Goal: Information Seeking & Learning: Learn about a topic

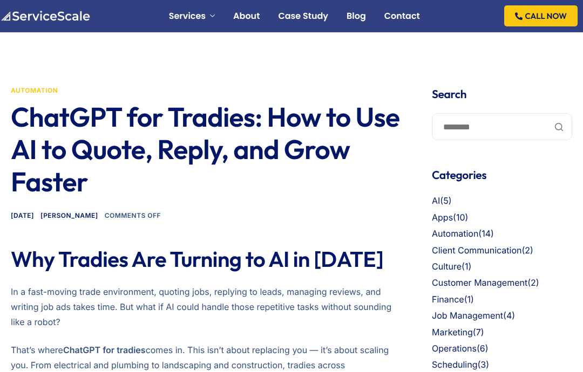
click at [260, 55] on link "Websites for Tradies" at bounding box center [228, 59] width 86 height 9
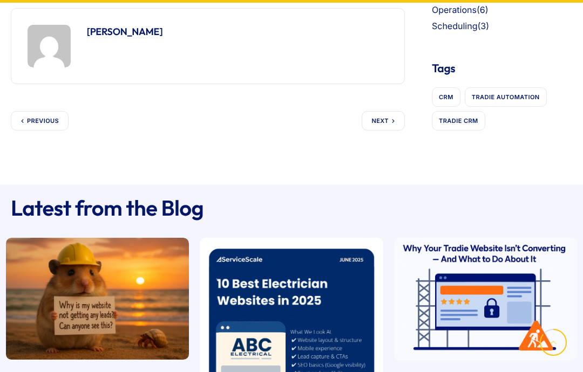
scroll to position [2344, 0]
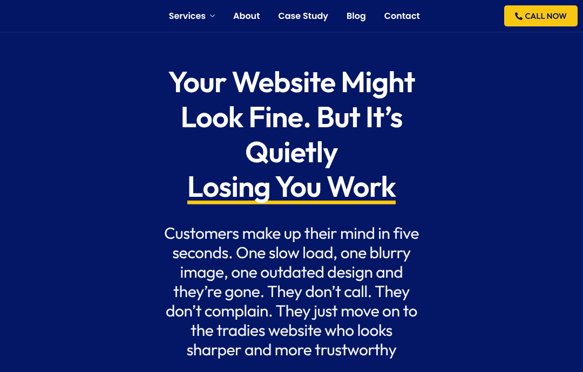
click at [233, 93] on link "AI For Tradies" at bounding box center [214, 97] width 58 height 9
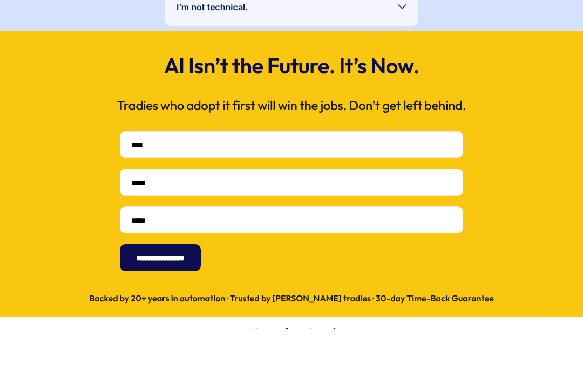
scroll to position [2293, 0]
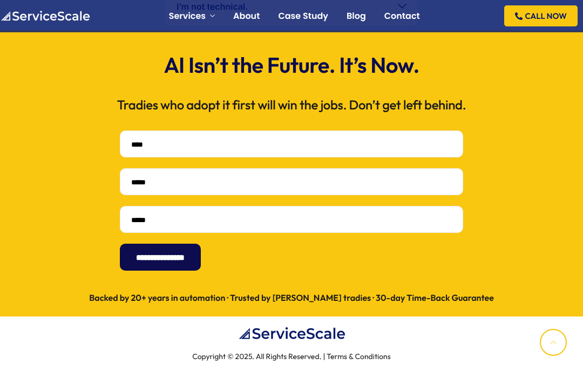
click at [77, 20] on img at bounding box center [45, 16] width 90 height 11
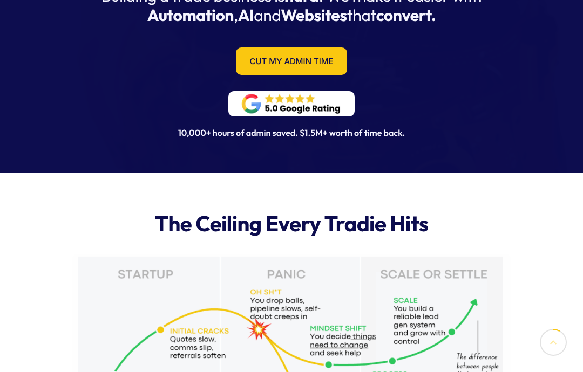
scroll to position [255, 0]
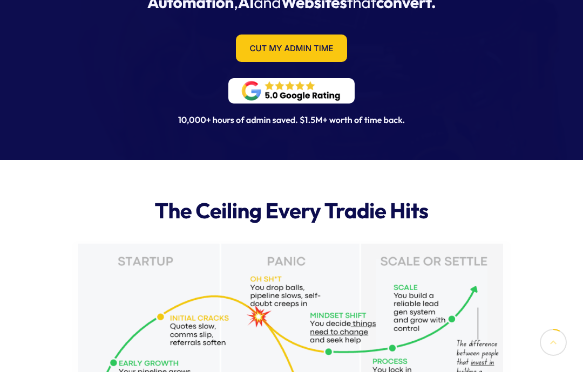
click at [319, 46] on link "Cut My Admin Time" at bounding box center [291, 49] width 111 height 28
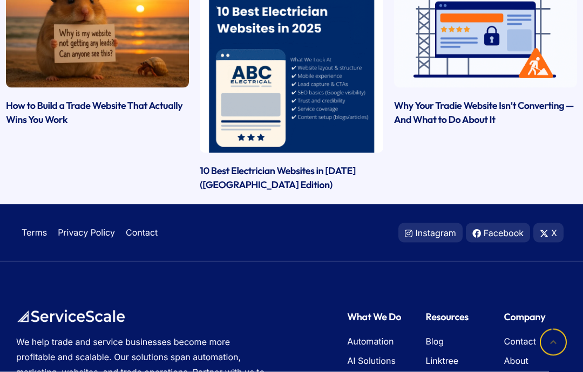
scroll to position [3044, 0]
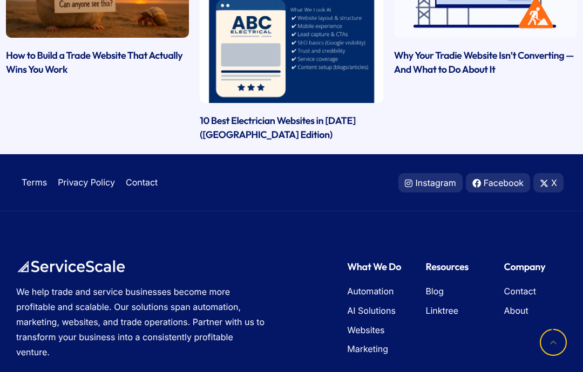
click at [391, 312] on span "AI Solutions" at bounding box center [371, 311] width 49 height 14
